Goal: Information Seeking & Learning: Find specific page/section

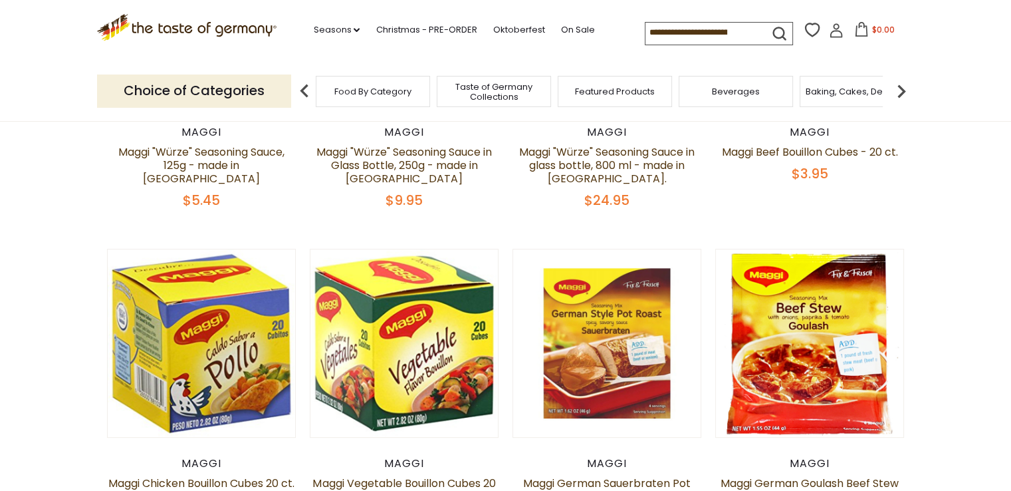
scroll to position [199, 0]
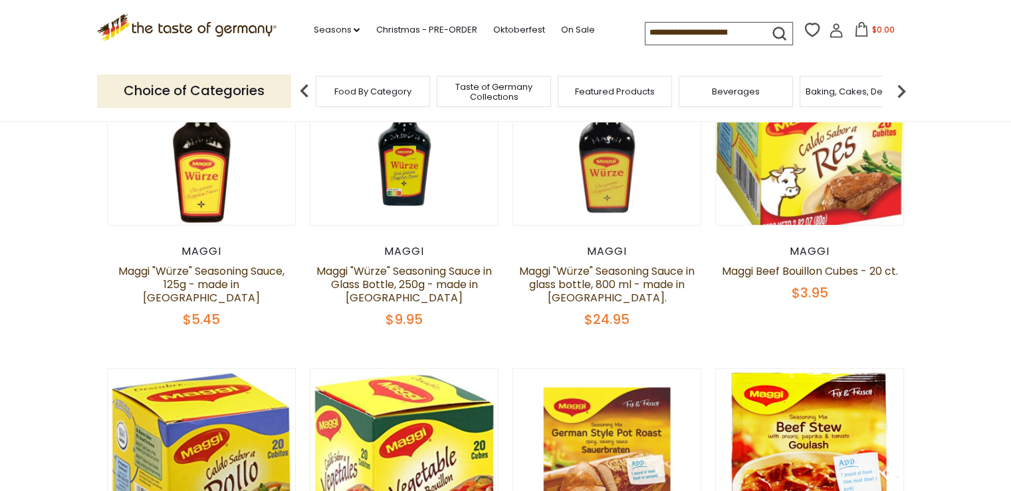
click at [332, 85] on div "Food By Category" at bounding box center [373, 91] width 114 height 31
click at [364, 98] on div "Food By Category" at bounding box center [366, 91] width 114 height 31
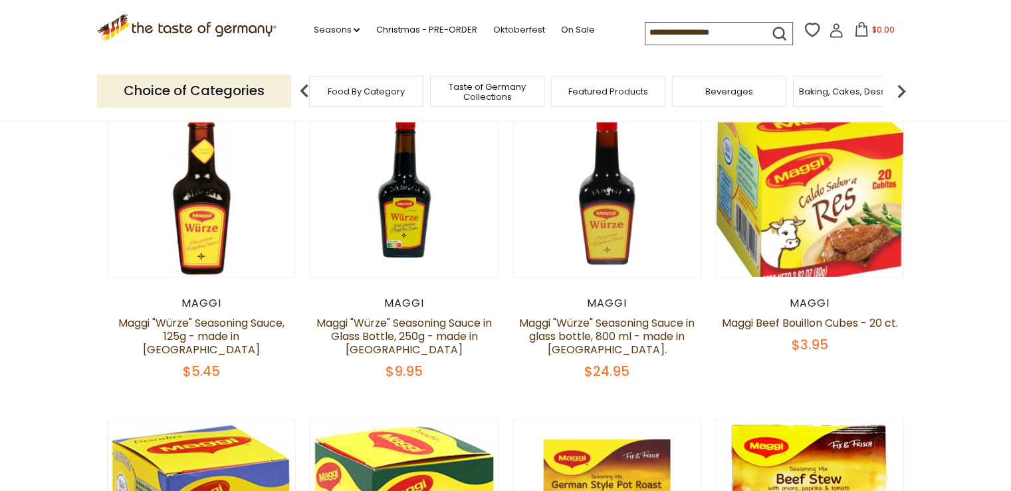
scroll to position [0, 0]
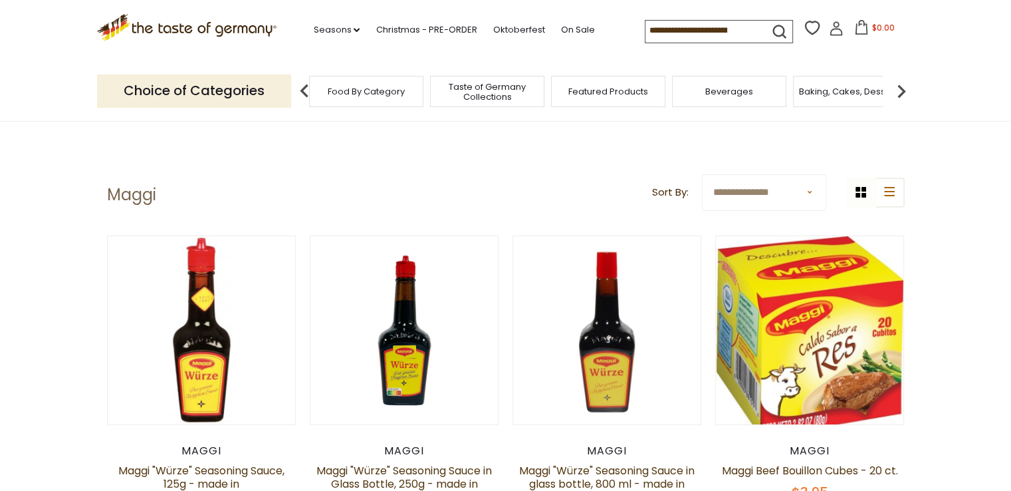
click at [366, 99] on div "Food By Category" at bounding box center [366, 91] width 114 height 31
click at [896, 93] on img at bounding box center [901, 91] width 27 height 27
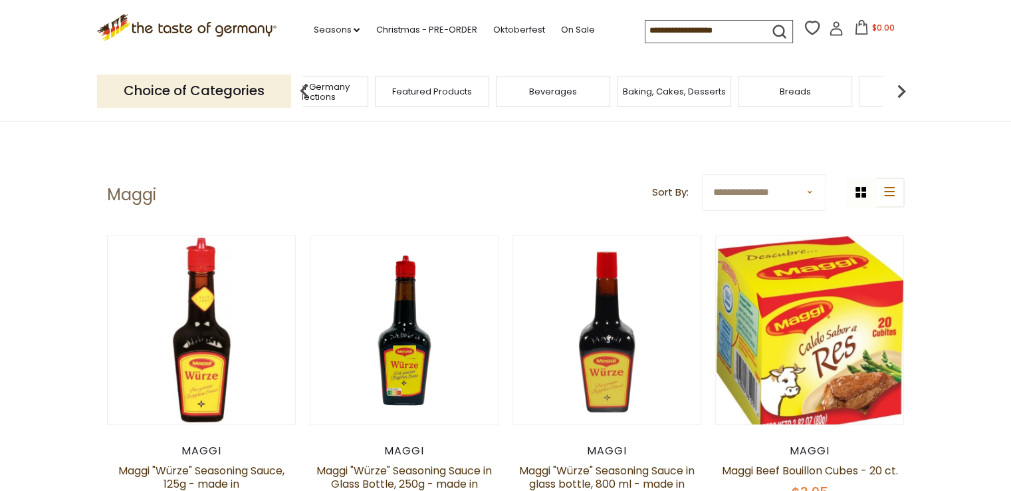
click at [896, 93] on img at bounding box center [901, 91] width 27 height 27
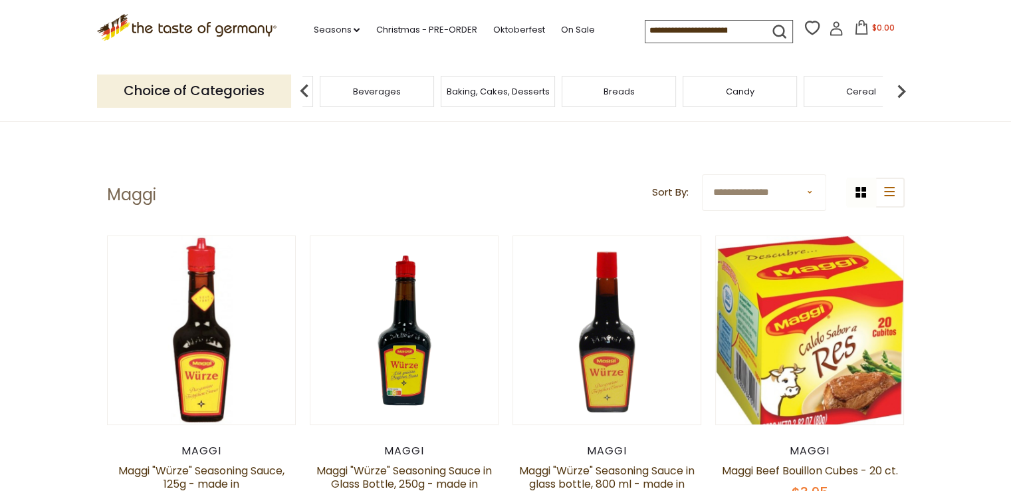
click at [896, 93] on img at bounding box center [901, 91] width 27 height 27
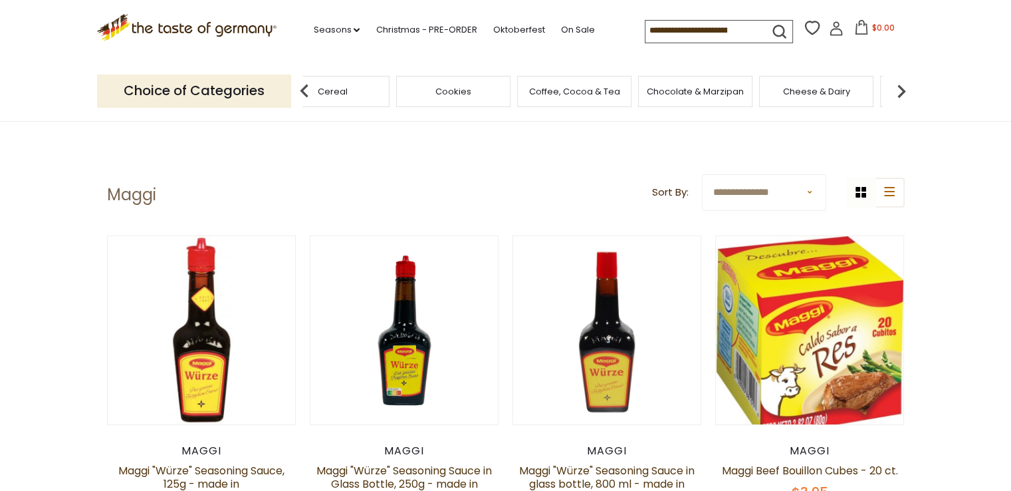
click at [896, 93] on img at bounding box center [901, 91] width 27 height 27
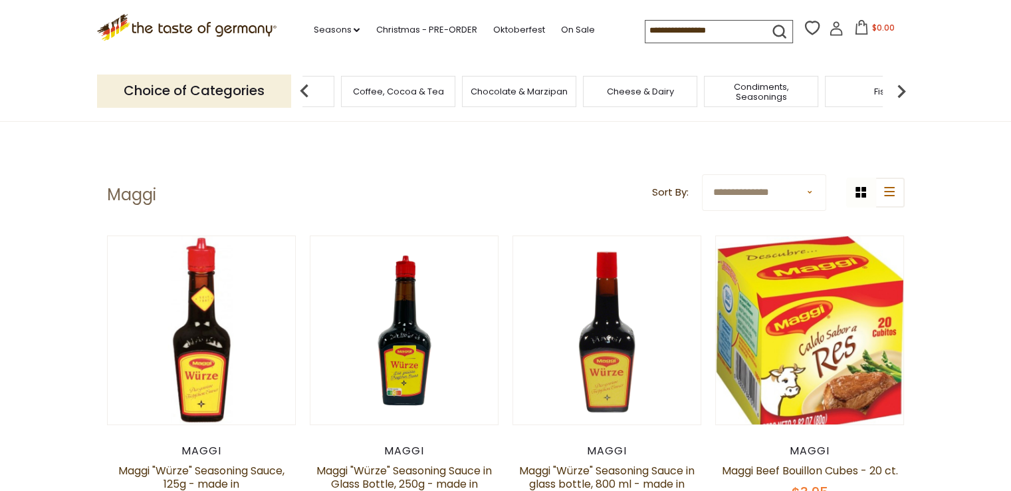
click at [896, 93] on img at bounding box center [901, 91] width 27 height 27
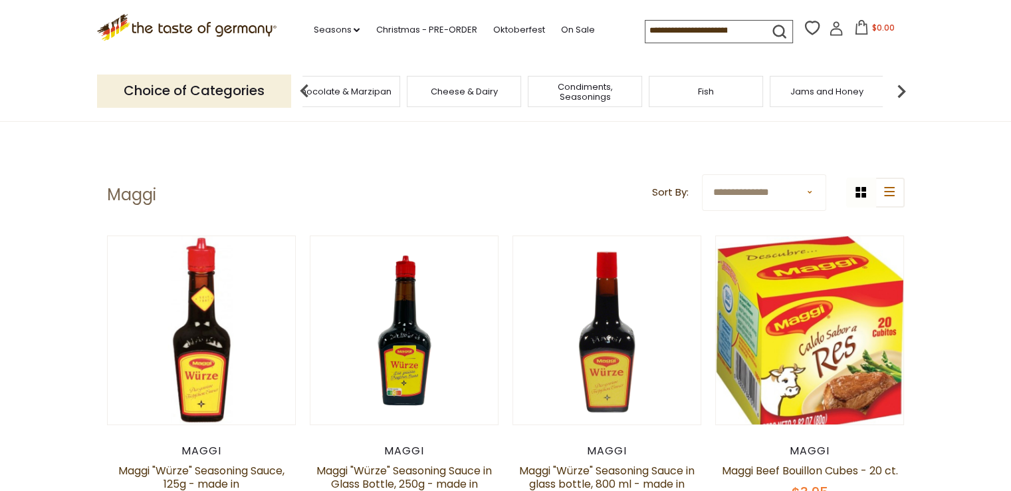
click at [896, 93] on img at bounding box center [901, 91] width 27 height 27
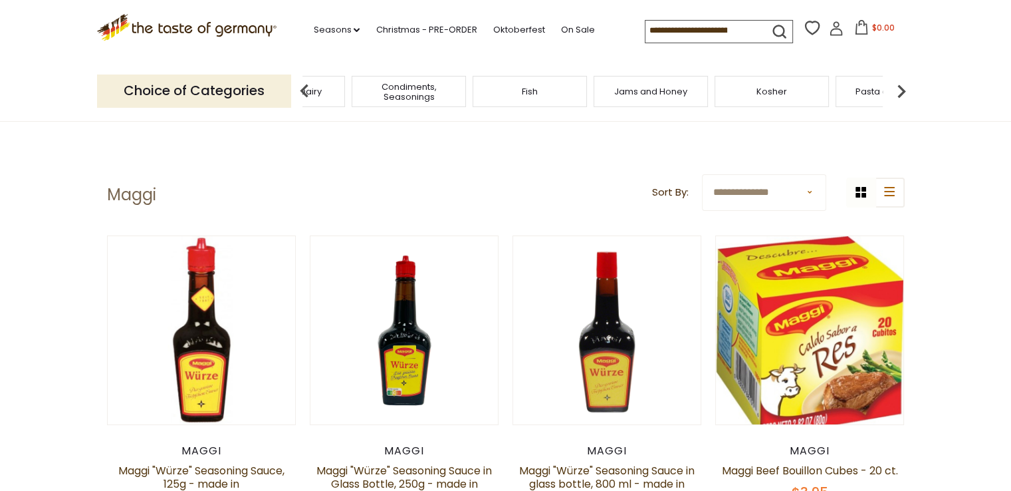
click at [896, 93] on img at bounding box center [901, 91] width 27 height 27
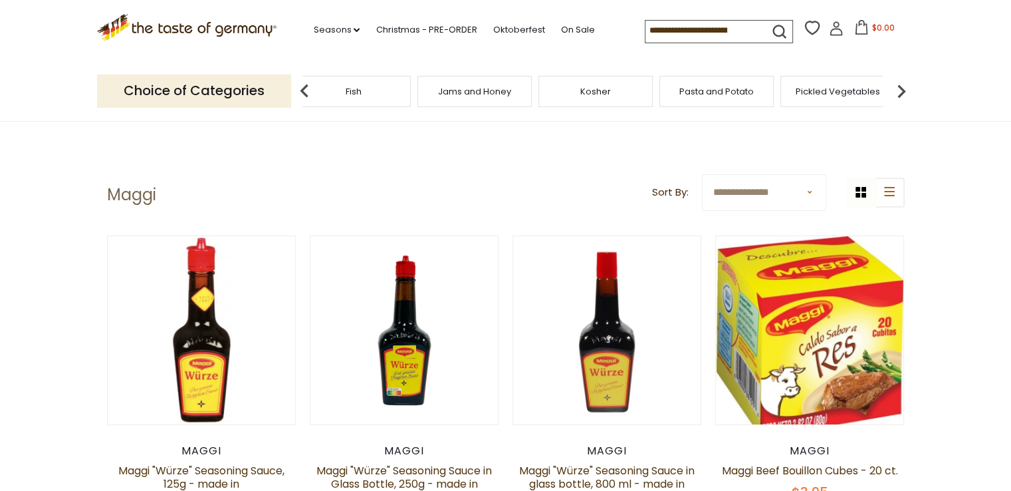
click at [896, 93] on img at bounding box center [901, 91] width 27 height 27
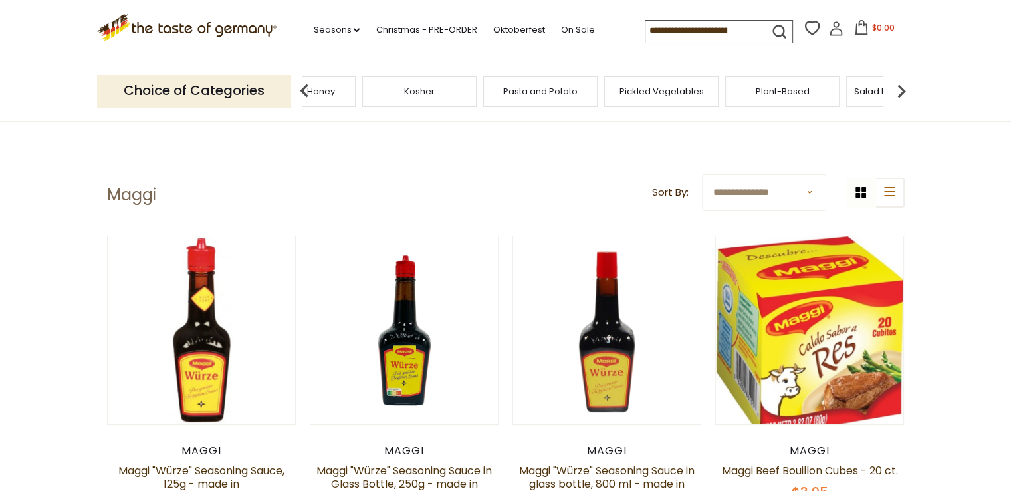
click at [896, 93] on img at bounding box center [901, 91] width 27 height 27
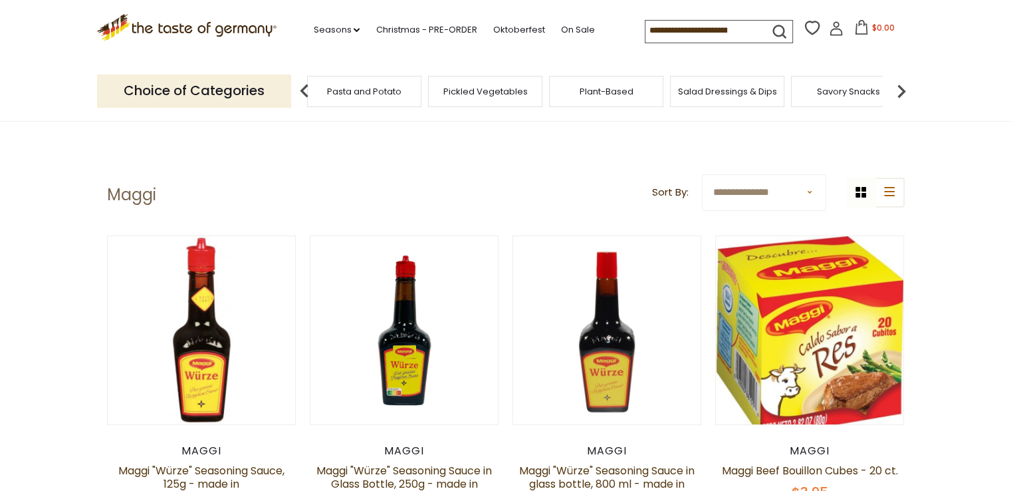
click at [896, 93] on img at bounding box center [901, 91] width 27 height 27
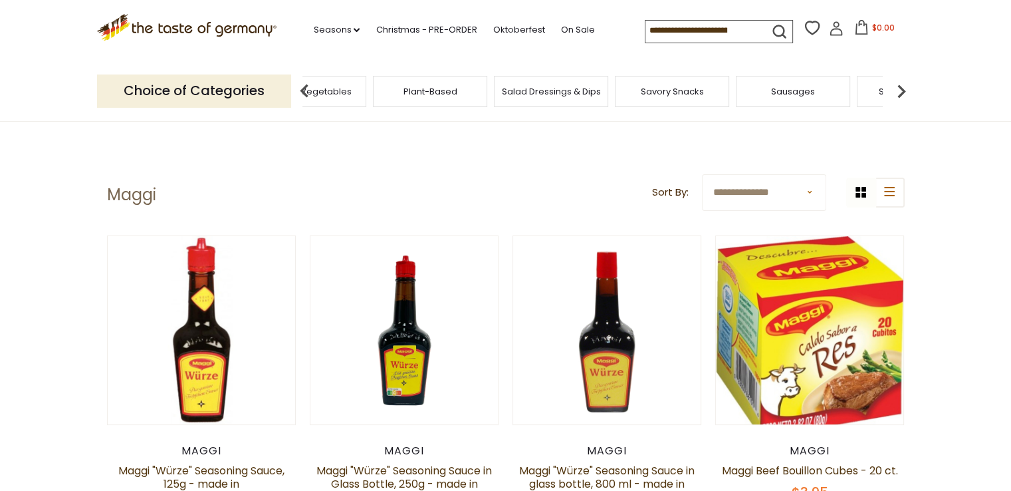
click at [896, 93] on img at bounding box center [901, 91] width 27 height 27
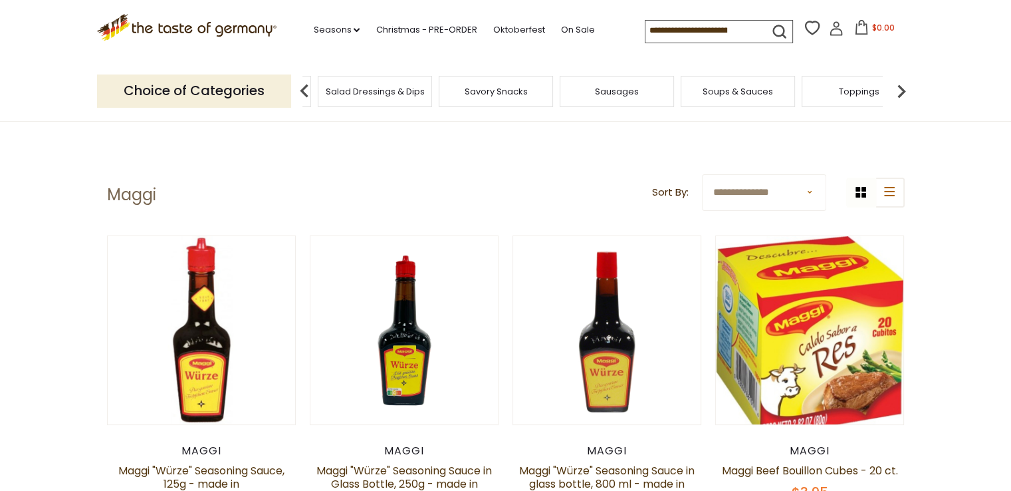
click at [896, 93] on img at bounding box center [901, 91] width 27 height 27
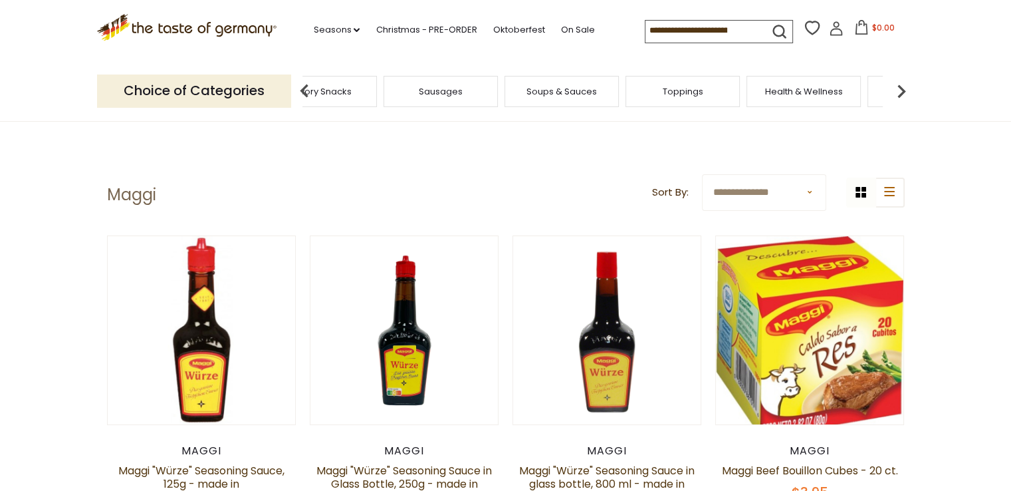
click at [896, 93] on img at bounding box center [901, 91] width 27 height 27
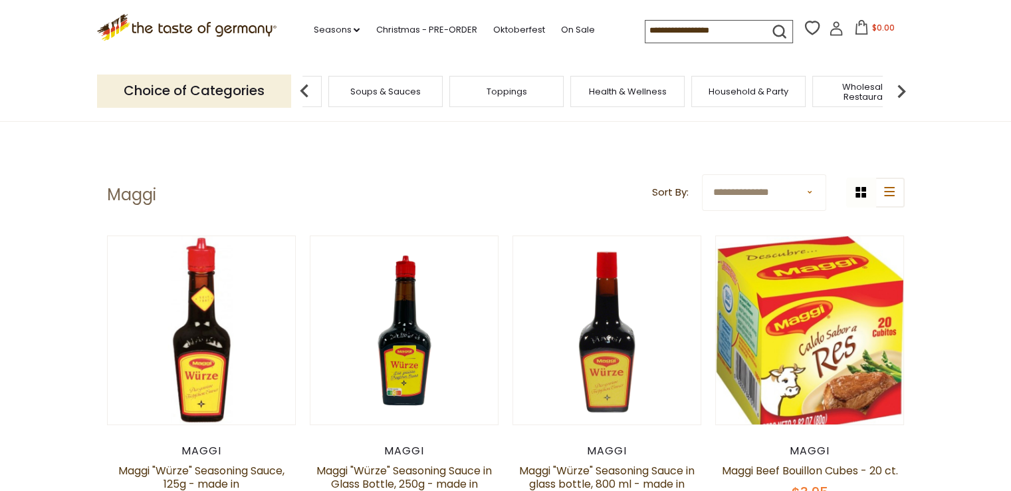
click at [896, 93] on img at bounding box center [901, 91] width 27 height 27
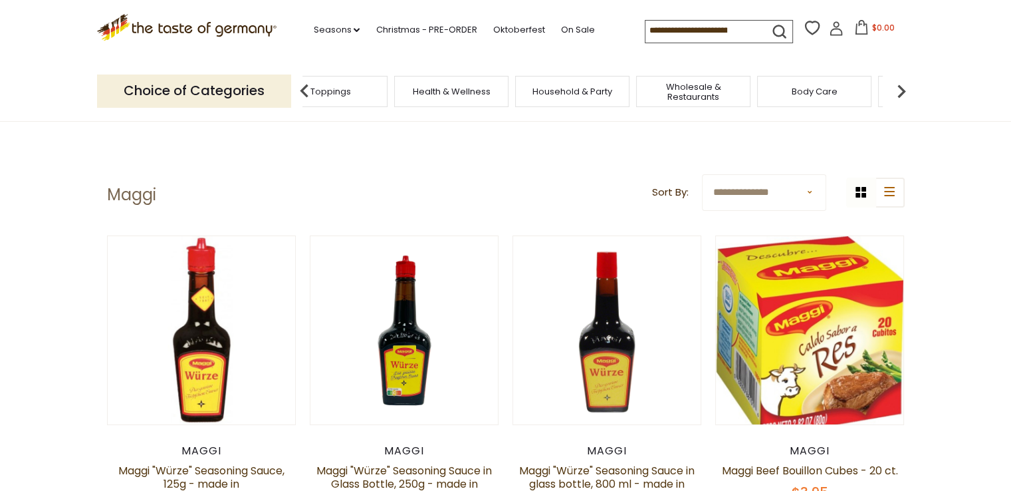
click at [896, 93] on img at bounding box center [901, 91] width 27 height 27
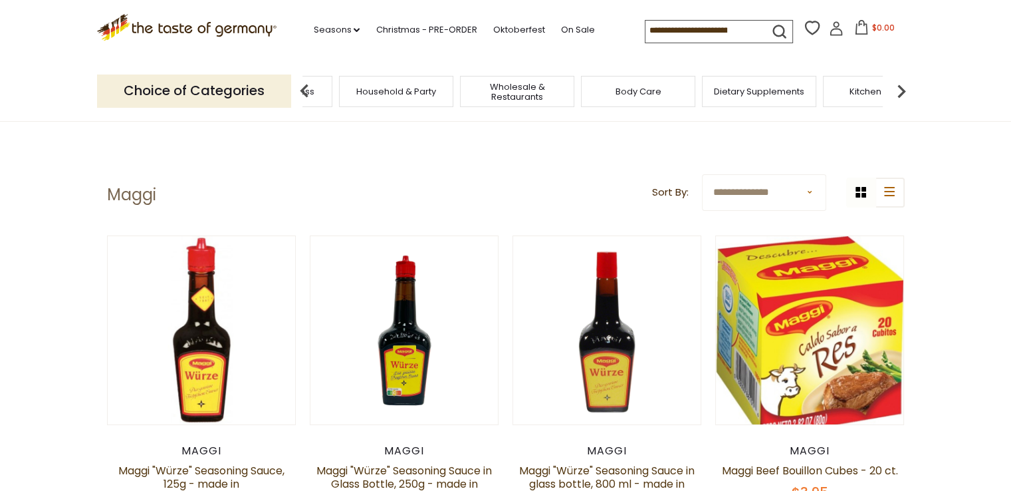
click at [729, 25] on input at bounding box center [702, 30] width 112 height 19
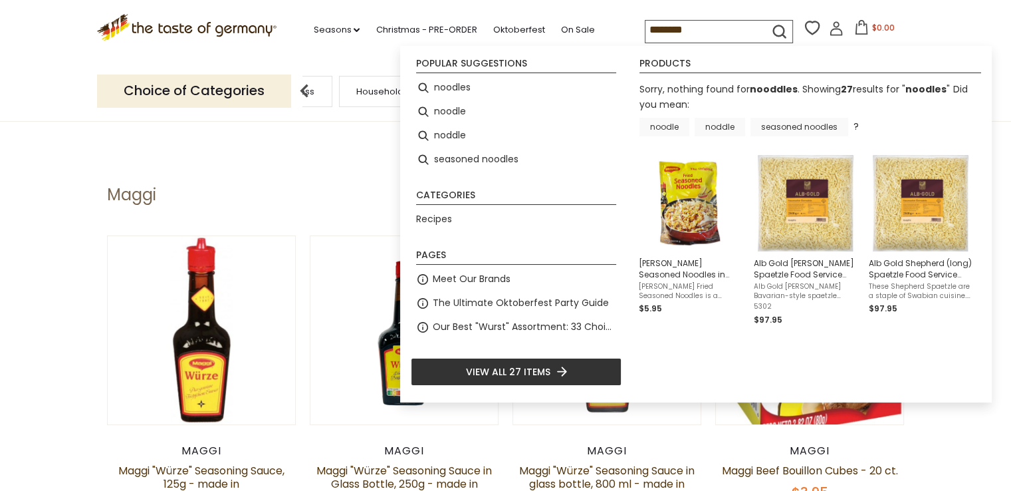
type input "*******"
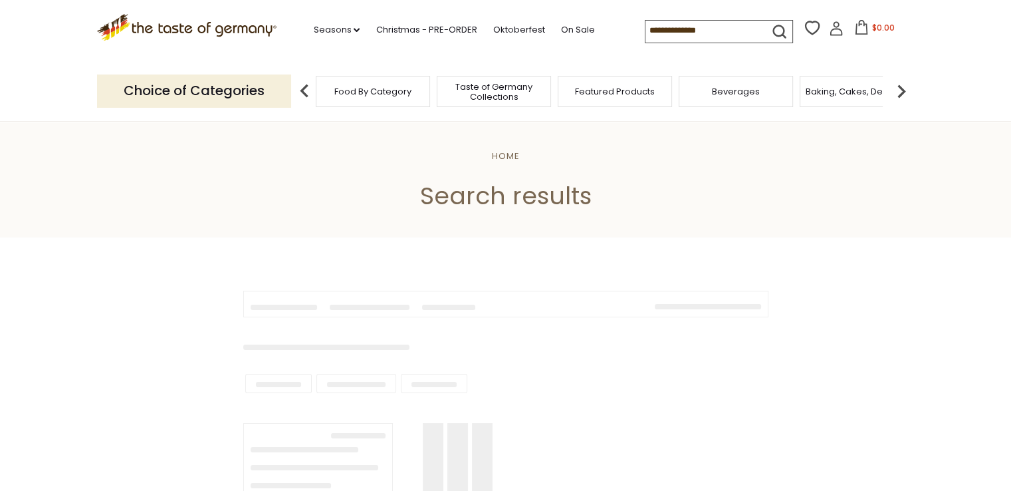
type input "*******"
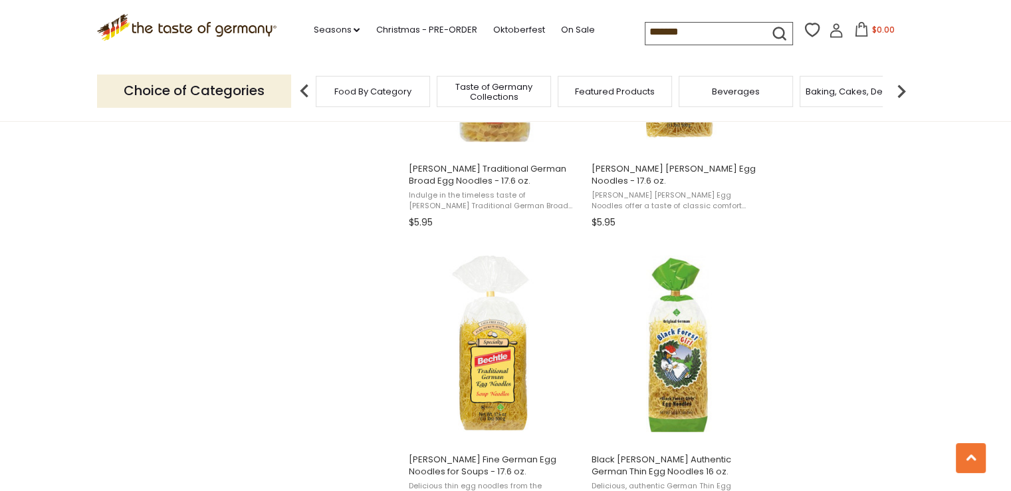
scroll to position [1197, 0]
